Goal: Transaction & Acquisition: Purchase product/service

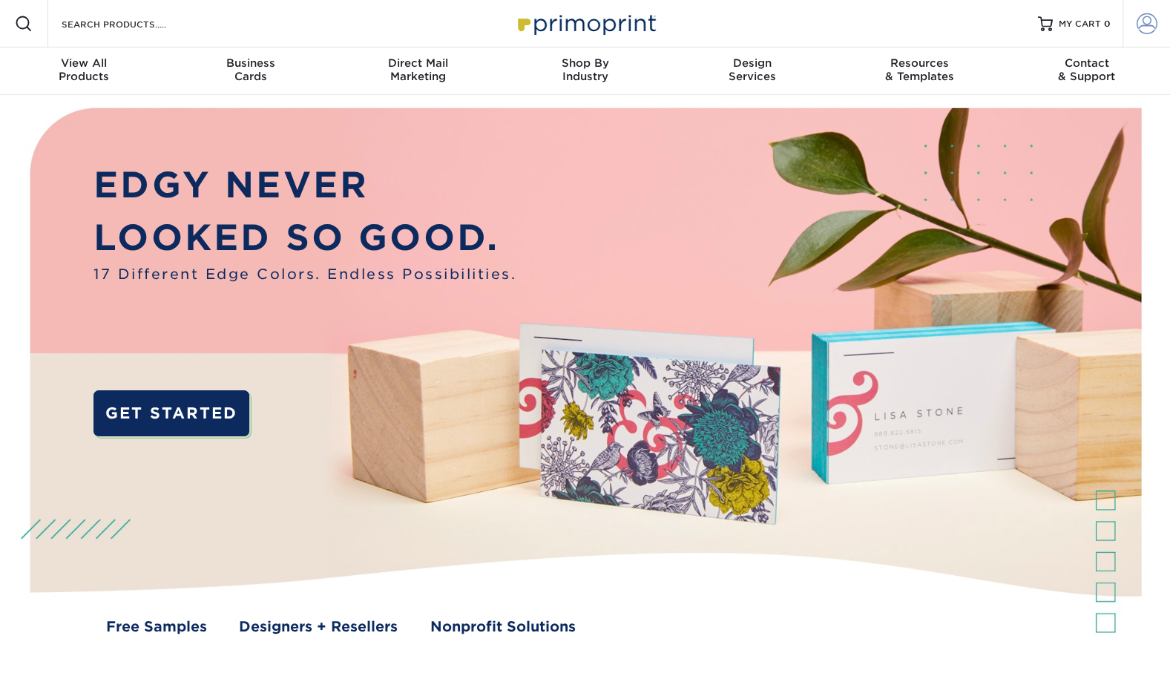
click at [1138, 29] on span at bounding box center [1147, 23] width 21 height 21
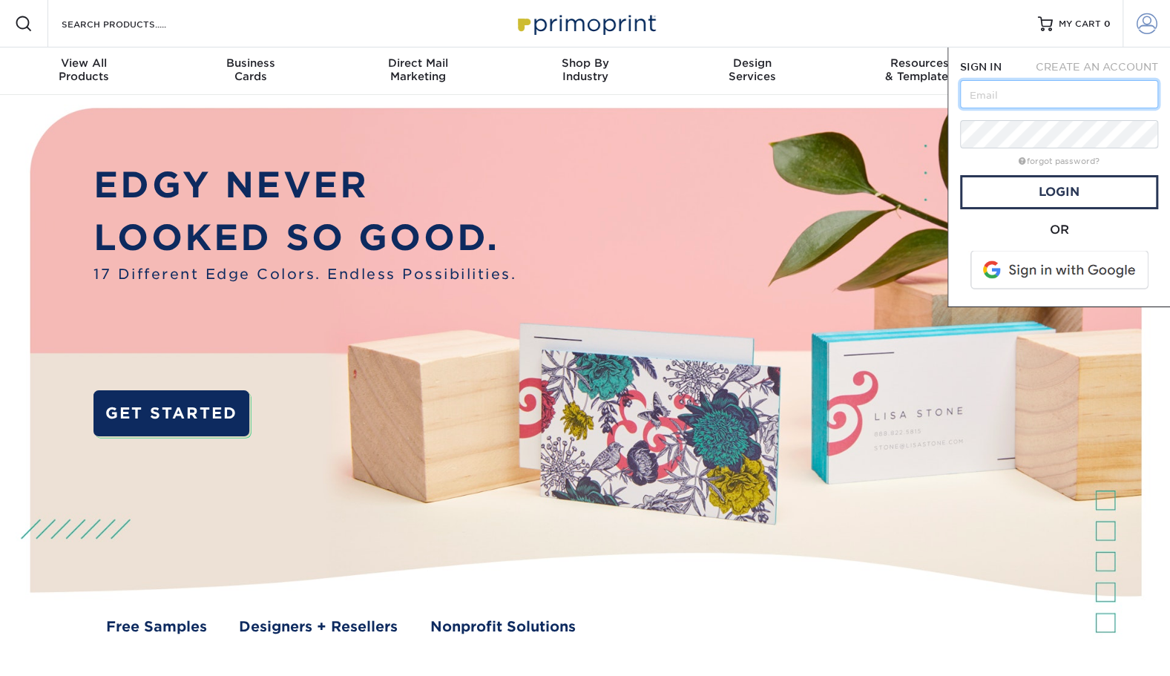
type input "[EMAIL_ADDRESS][DOMAIN_NAME]"
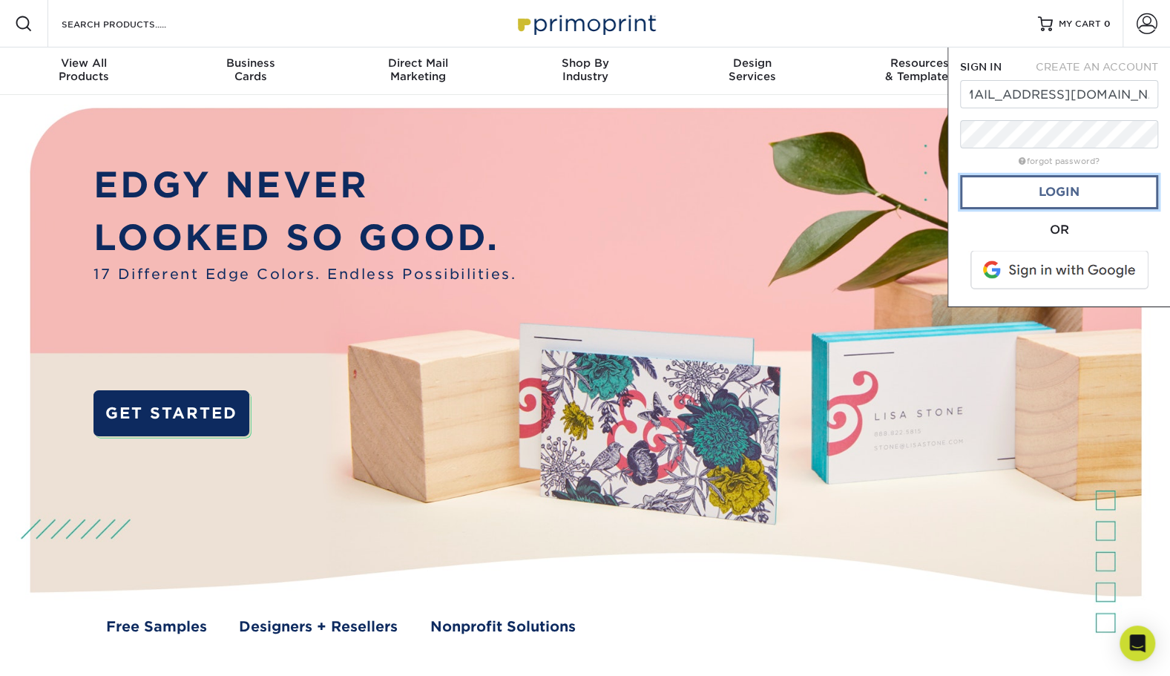
click at [1009, 205] on link "Login" at bounding box center [1059, 192] width 198 height 34
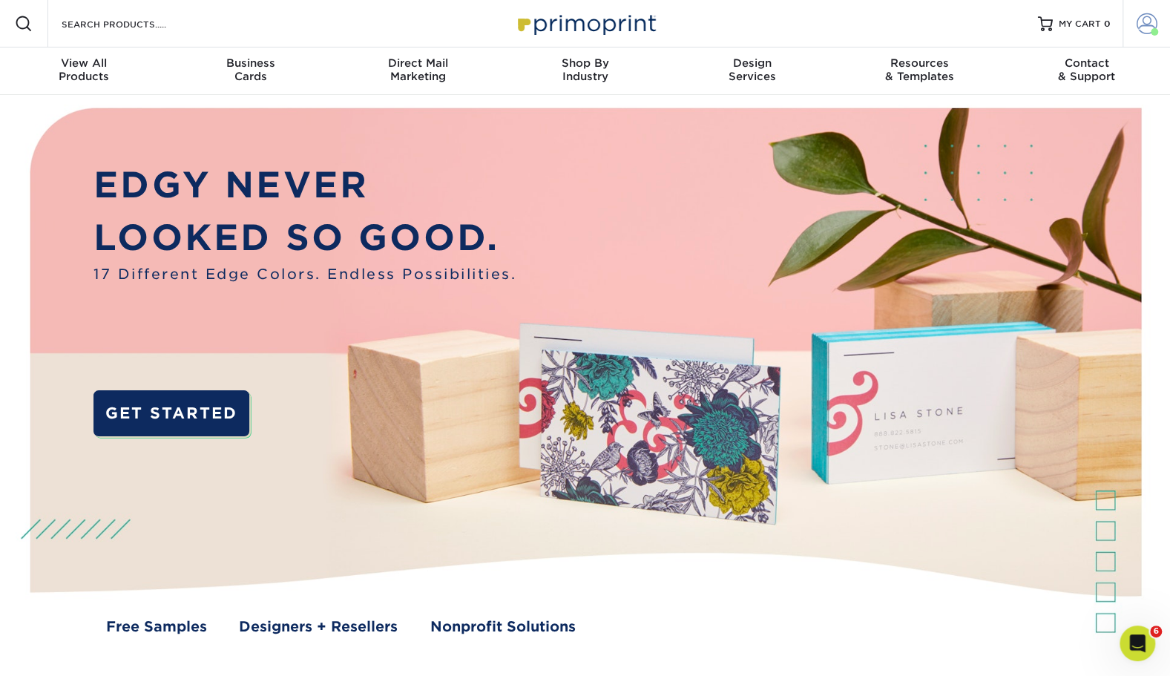
click at [1153, 33] on span at bounding box center [1154, 31] width 7 height 7
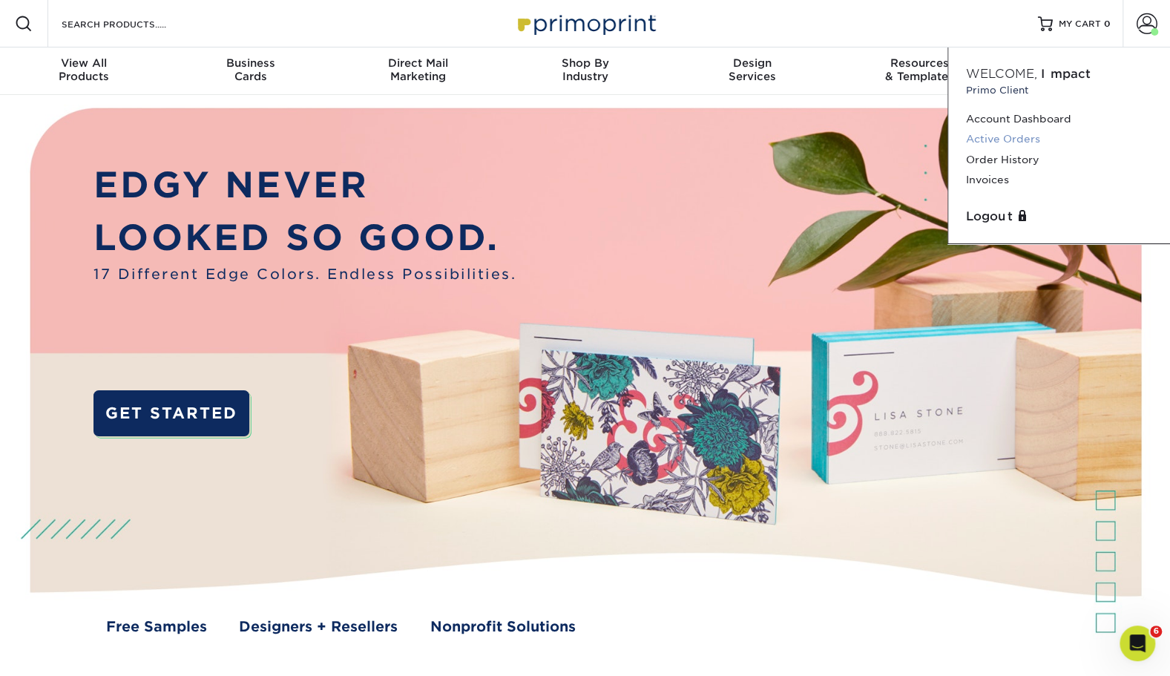
click at [1012, 135] on link "Active Orders" at bounding box center [1059, 139] width 186 height 20
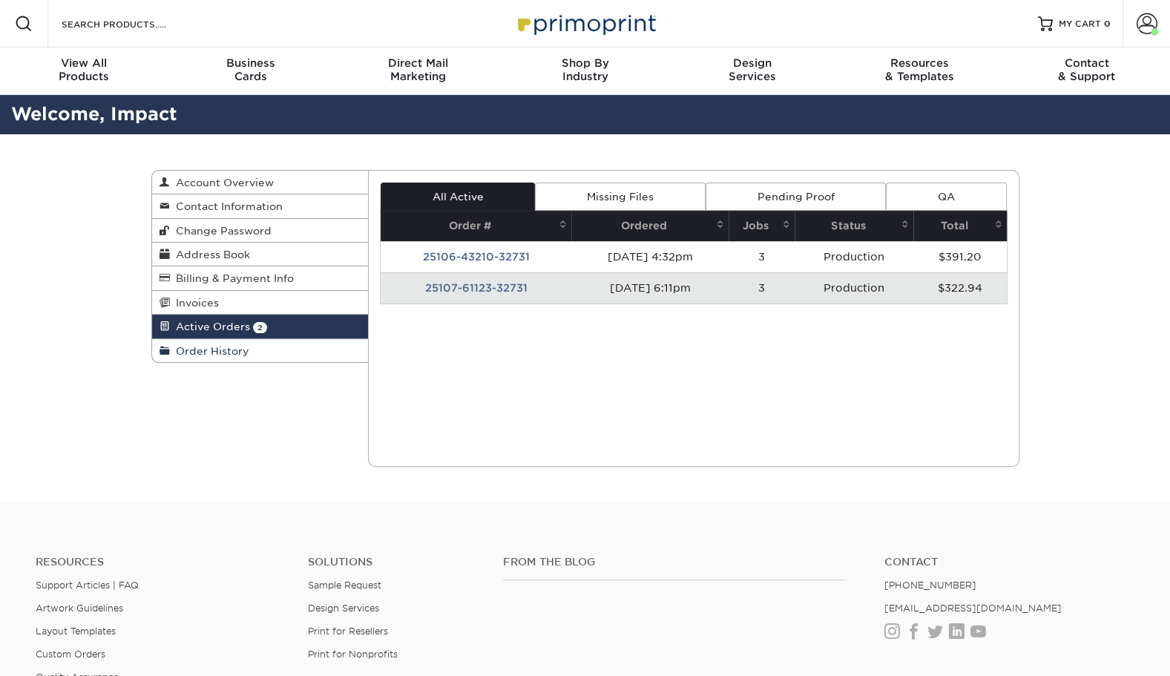
click at [249, 350] on link "Order History" at bounding box center [260, 350] width 217 height 23
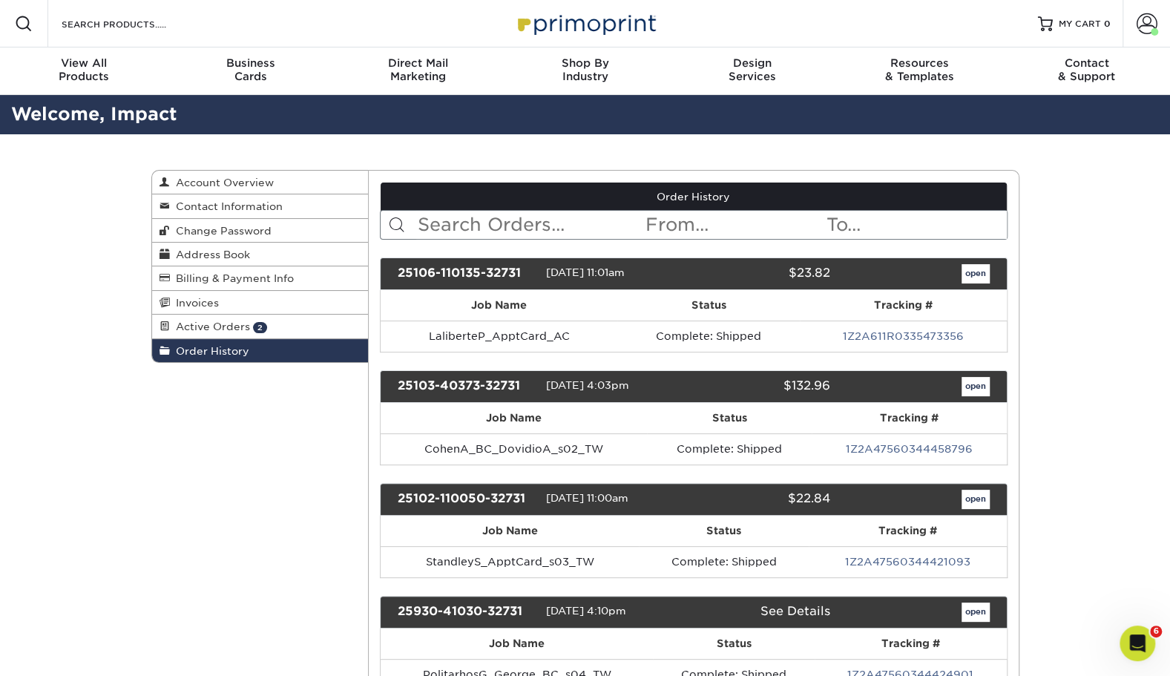
click at [448, 232] on input "text" at bounding box center [530, 225] width 228 height 28
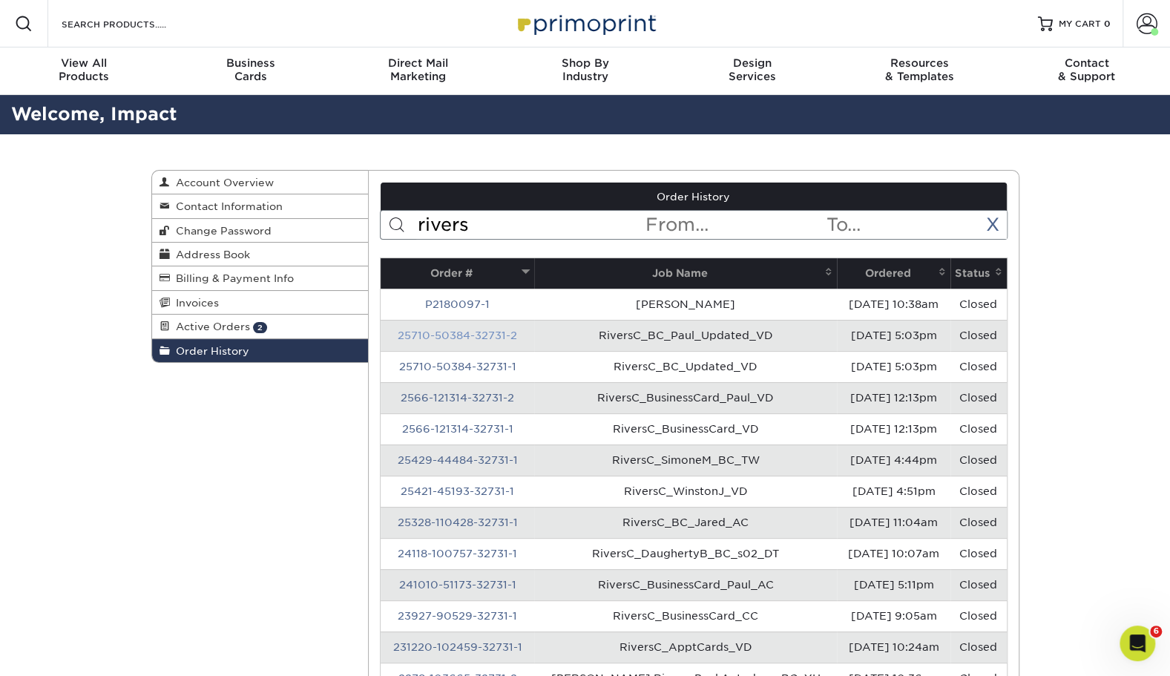
type input "rivers"
click at [476, 338] on link "25710-50384-32731-2" at bounding box center [457, 335] width 119 height 12
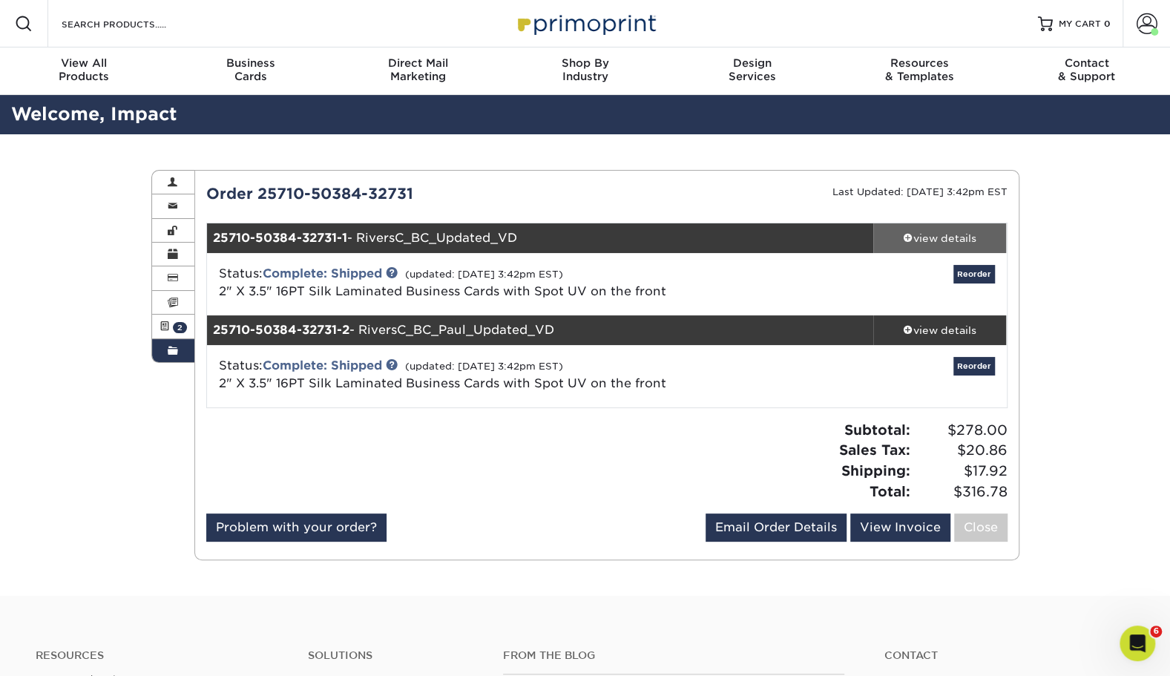
click at [910, 237] on span at bounding box center [908, 237] width 10 height 10
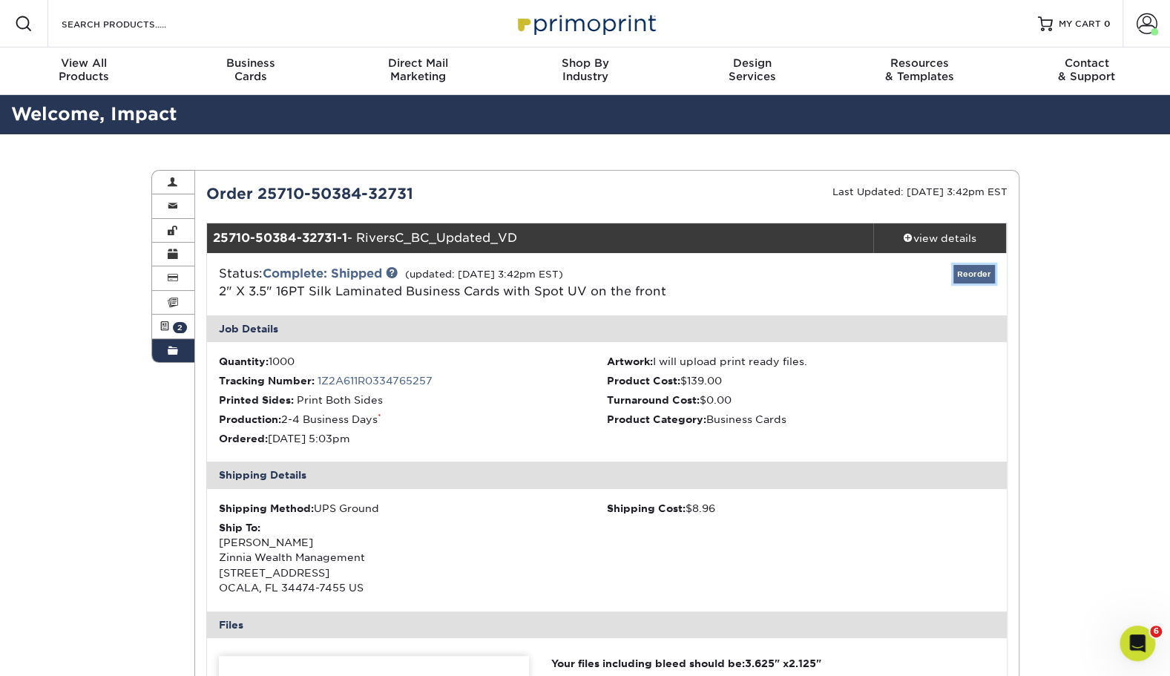
click at [978, 270] on link "Reorder" at bounding box center [975, 274] width 42 height 19
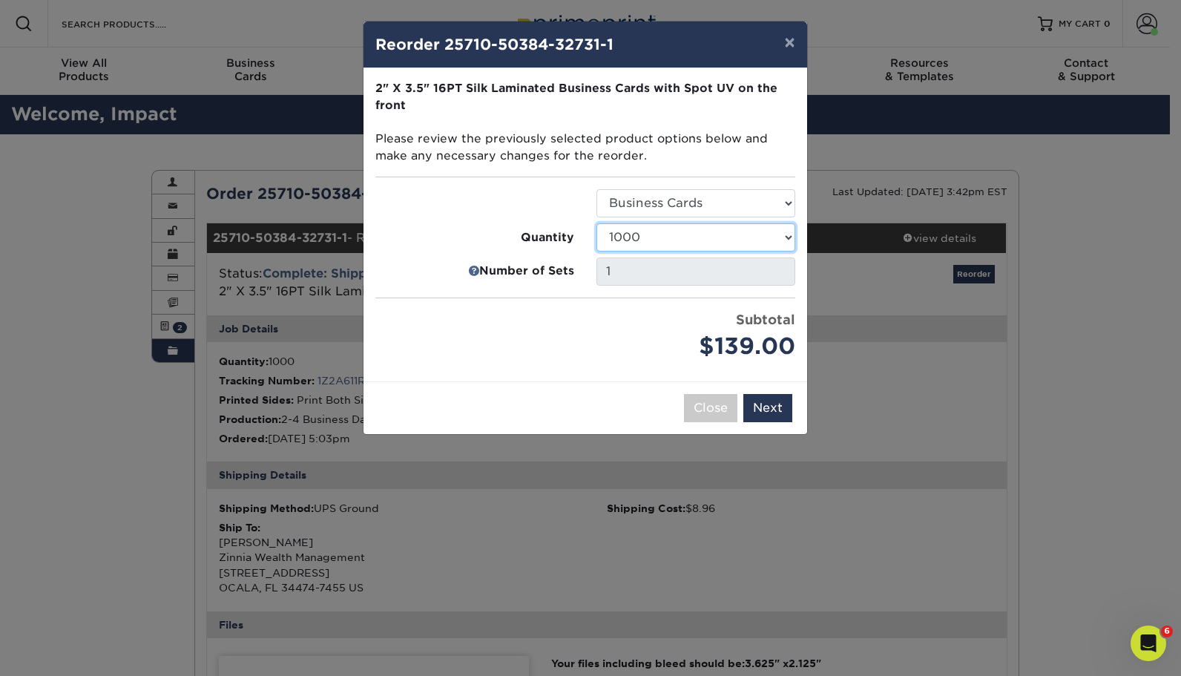
click at [705, 241] on select "500 1000 2500 5000 10000" at bounding box center [696, 237] width 199 height 28
select select "f593fda3-2d5c-4b9e-9c2c-6197b899ae74"
click at [597, 223] on select "500 1000 2500 5000 10000" at bounding box center [696, 237] width 199 height 28
click at [784, 394] on button "Next" at bounding box center [768, 408] width 49 height 28
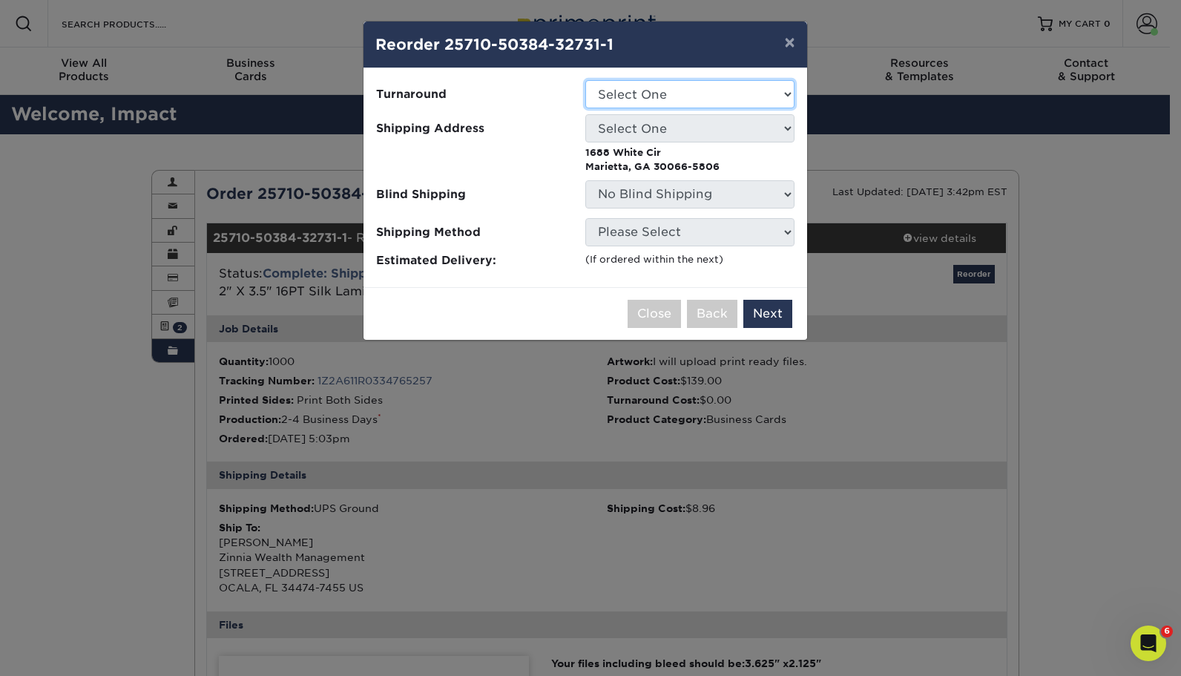
click at [623, 91] on select "Select One 2-4 Business Days" at bounding box center [689, 94] width 209 height 28
select select "85ce60e7-a328-46a2-a5ad-0d758dae0b71"
click at [585, 80] on select "Select One 2-4 Business Days" at bounding box center [689, 94] width 209 height 28
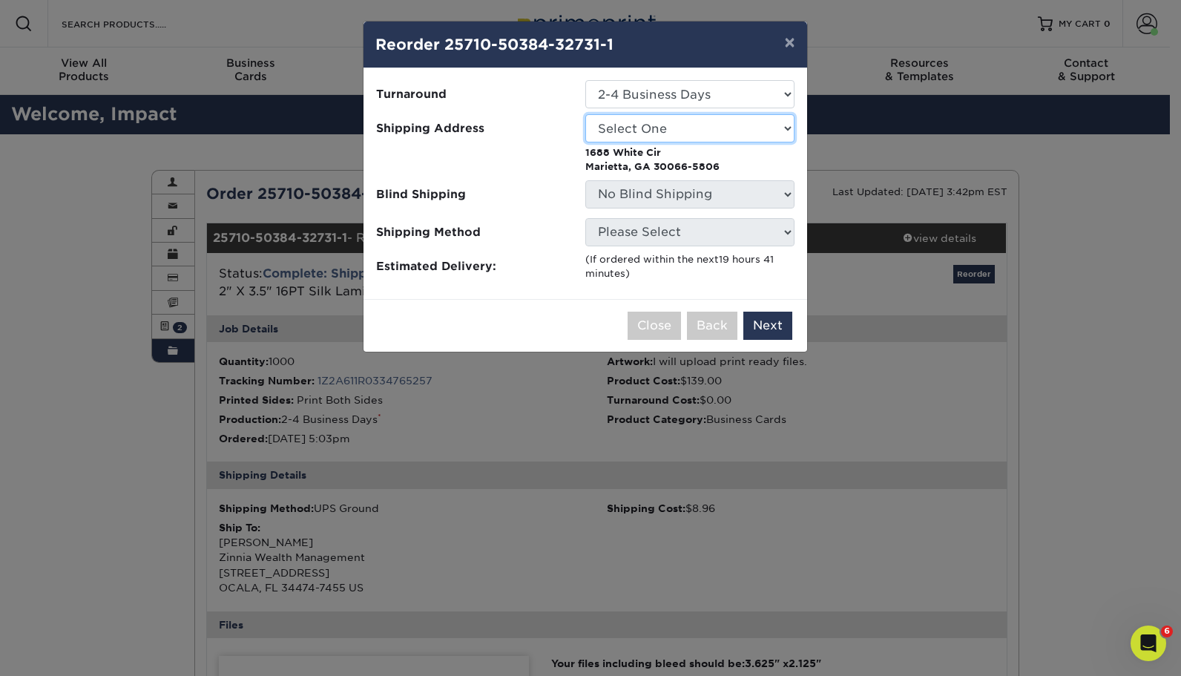
click at [740, 129] on select "Select One [PERSON_NAME] - Palm Spring, Suite 3 [PERSON_NAME]" at bounding box center [689, 128] width 209 height 28
select select "220255"
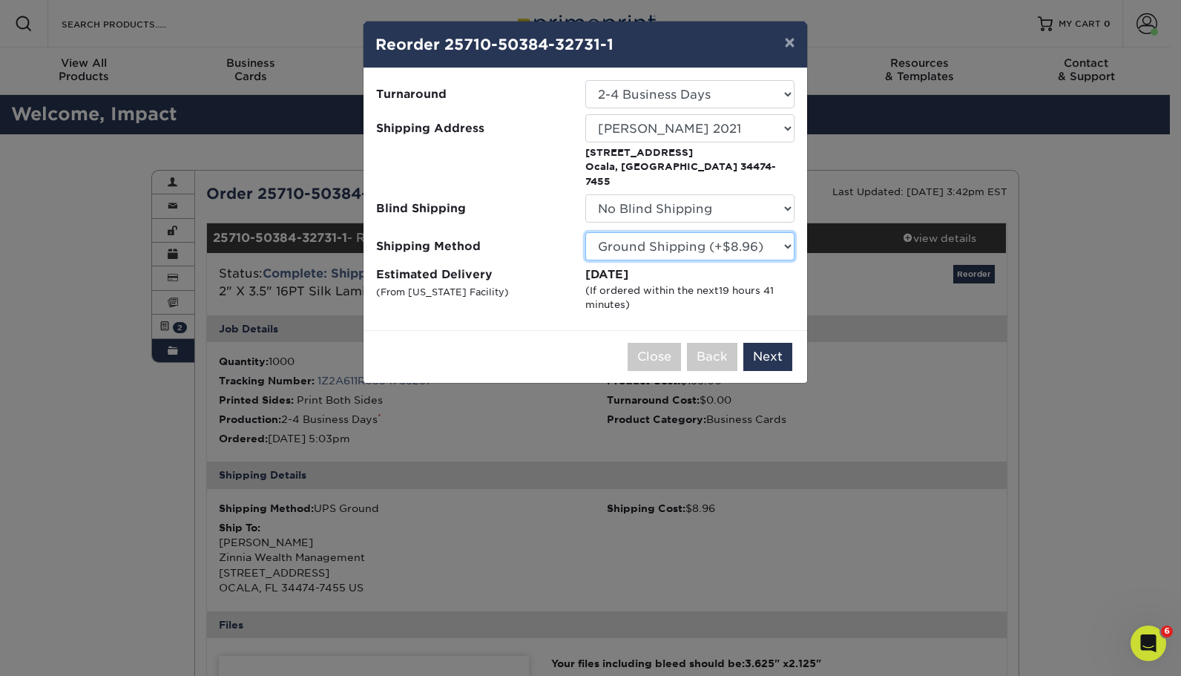
click at [643, 232] on select "Please Select Ground Shipping (+$8.96) 3 Day Shipping Service (+$15.36) 2 Day A…" at bounding box center [689, 246] width 209 height 28
click at [641, 232] on select "Please Select Ground Shipping (+$8.96) 3 Day Shipping Service (+$15.36) 2 Day A…" at bounding box center [689, 246] width 209 height 28
click at [760, 343] on button "Next" at bounding box center [768, 357] width 49 height 28
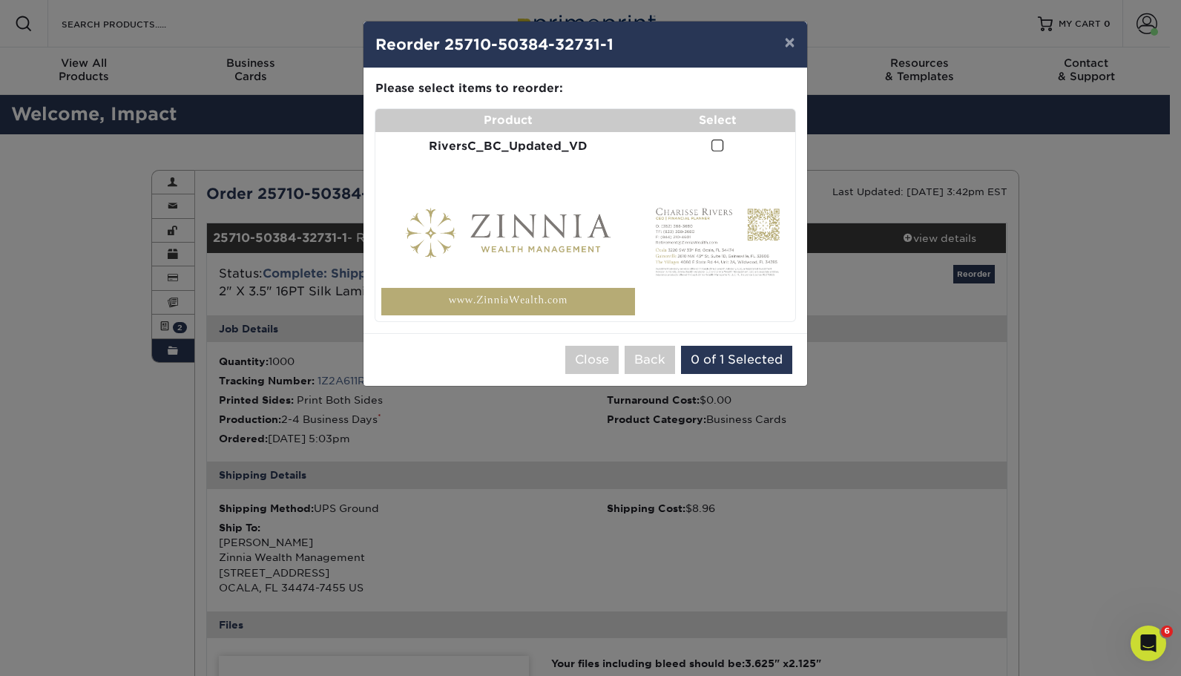
click at [712, 143] on span at bounding box center [718, 146] width 13 height 14
click at [0, 0] on input "checkbox" at bounding box center [0, 0] width 0 height 0
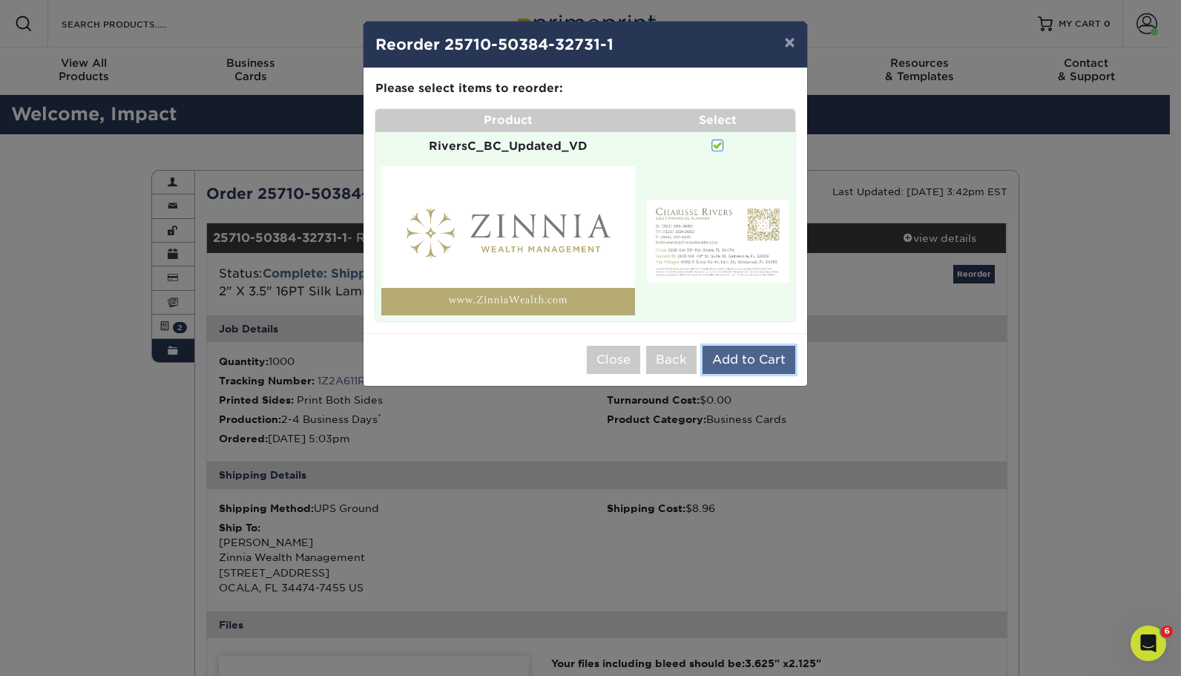
click at [735, 356] on button "Add to Cart" at bounding box center [749, 360] width 93 height 28
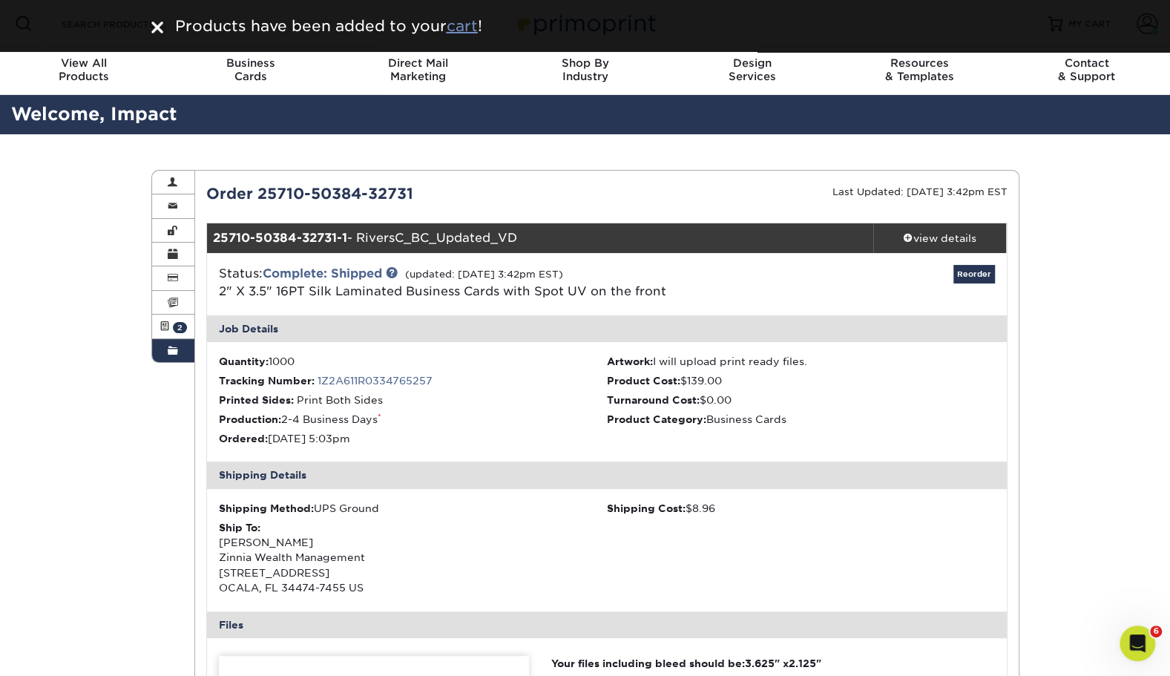
click at [467, 27] on u "cart" at bounding box center [462, 26] width 31 height 18
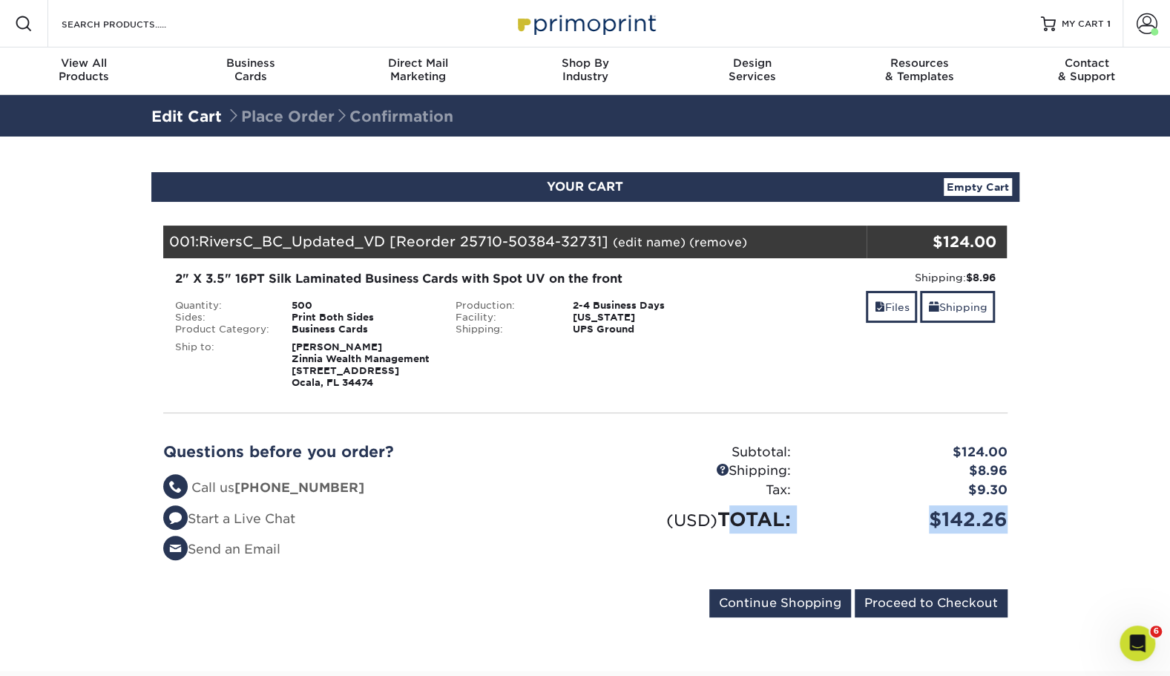
drag, startPoint x: 1018, startPoint y: 525, endPoint x: 720, endPoint y: 528, distance: 298.3
click at [720, 528] on div "Your Cart is Empty View Account Active Orders Order History Contact Us Business…" at bounding box center [585, 418] width 868 height 433
copy div "TOTAL: $142.26"
